Goal: Find contact information: Find contact information

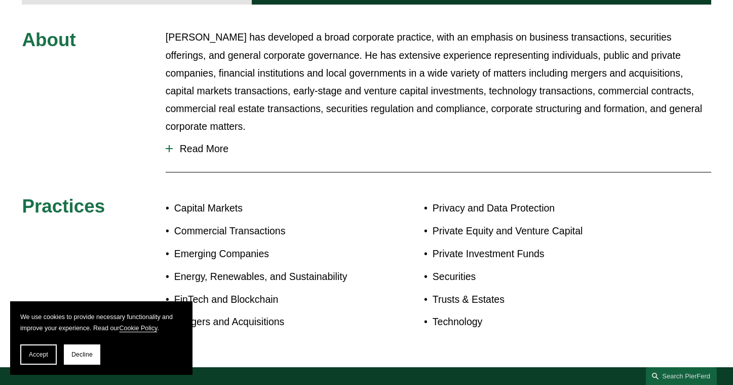
scroll to position [438, 0]
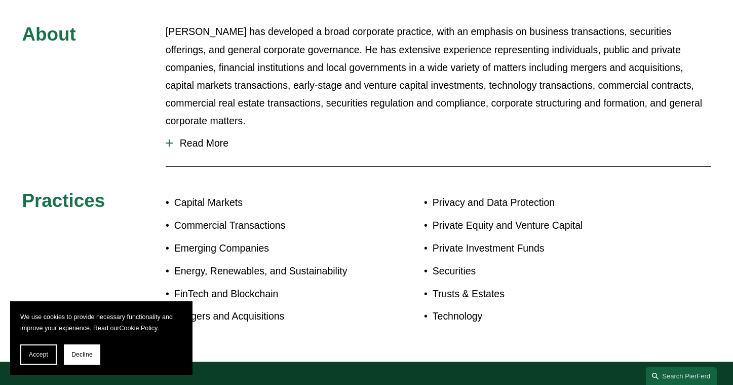
click at [215, 137] on span "Read More" at bounding box center [442, 143] width 539 height 12
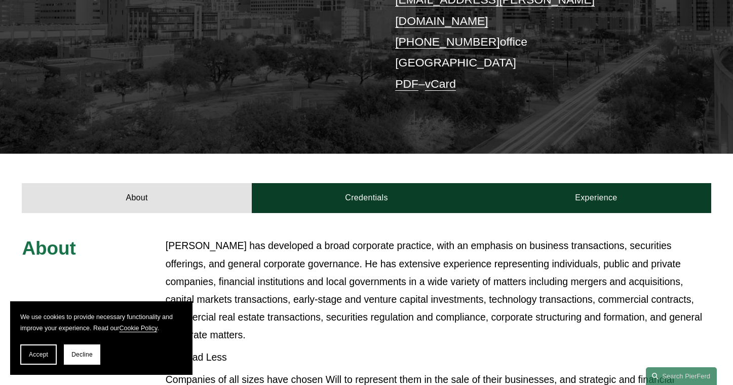
scroll to position [0, 0]
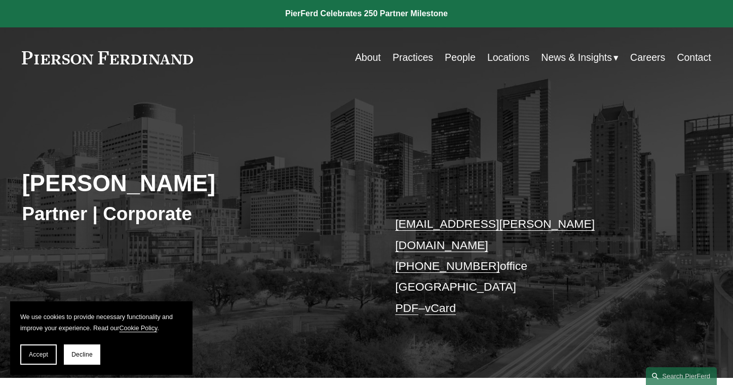
click at [499, 52] on link "Locations" at bounding box center [509, 58] width 42 height 20
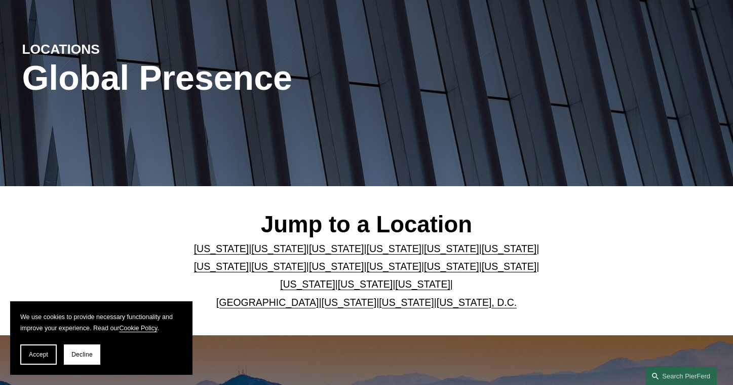
scroll to position [104, 0]
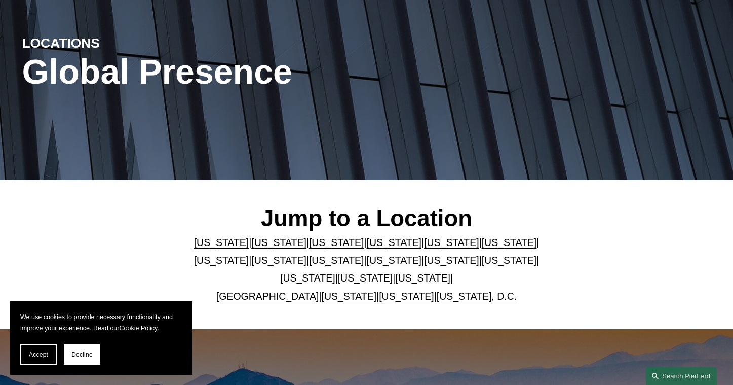
click at [406, 279] on link "[US_STATE]" at bounding box center [422, 277] width 55 height 11
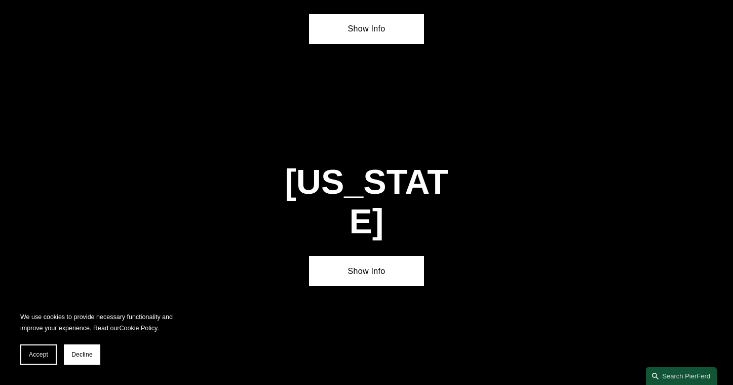
scroll to position [3339, 0]
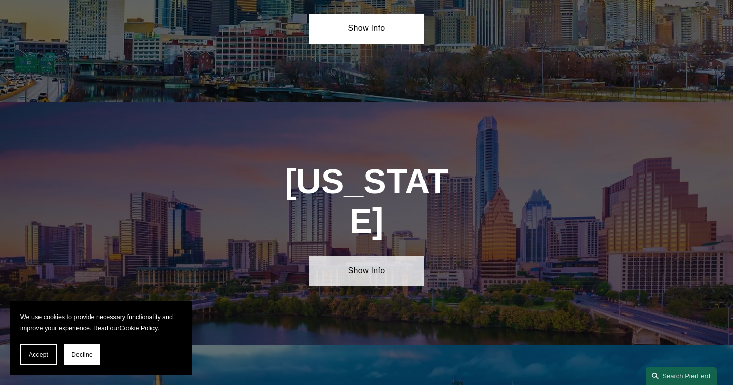
click at [388, 255] on link "Show Info" at bounding box center [366, 269] width 115 height 29
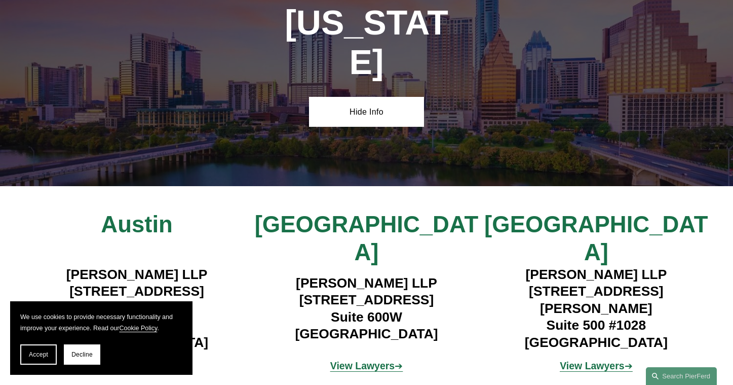
scroll to position [3549, 0]
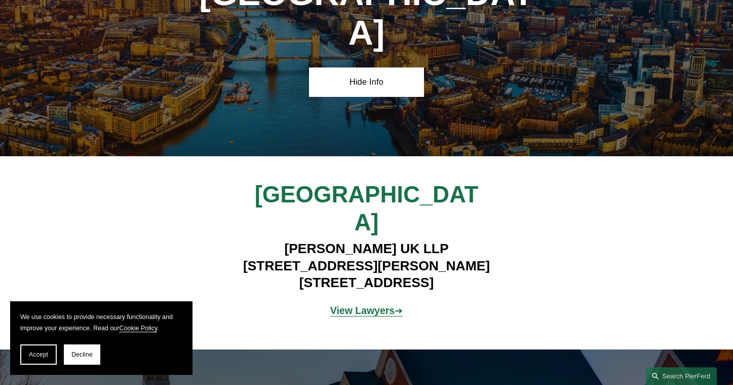
scroll to position [3992, 0]
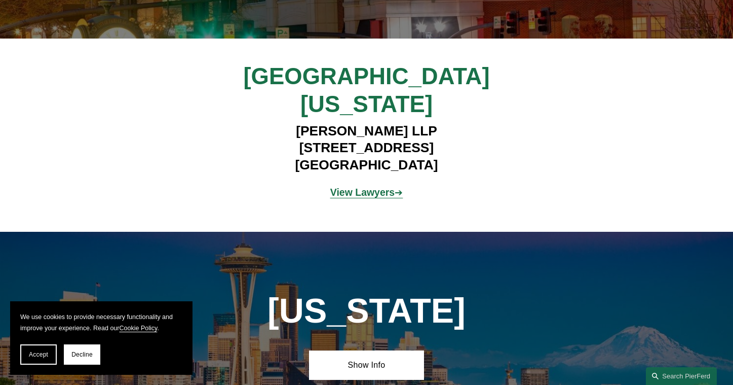
scroll to position [4638, 0]
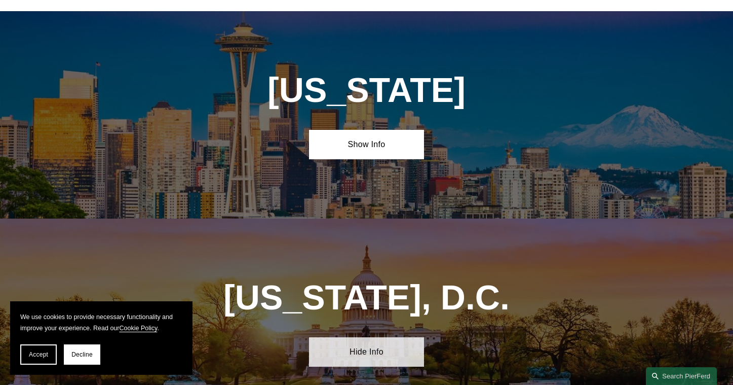
scroll to position [4734, 0]
